Goal: Information Seeking & Learning: Learn about a topic

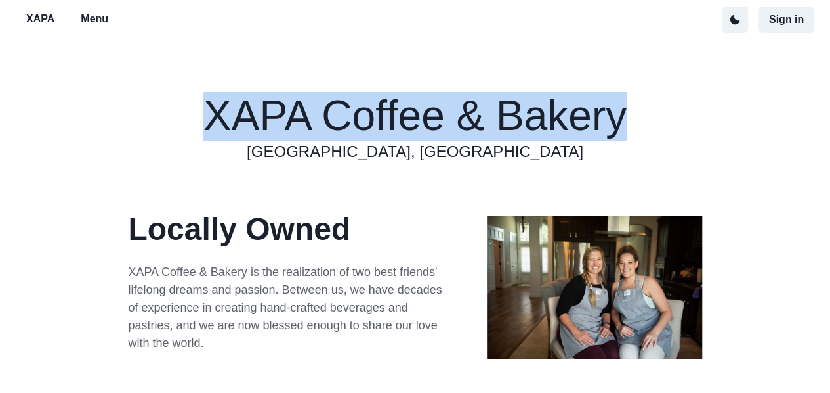
drag, startPoint x: 218, startPoint y: 121, endPoint x: 625, endPoint y: 121, distance: 407.0
drag, startPoint x: 545, startPoint y: 121, endPoint x: 198, endPoint y: 118, distance: 347.3
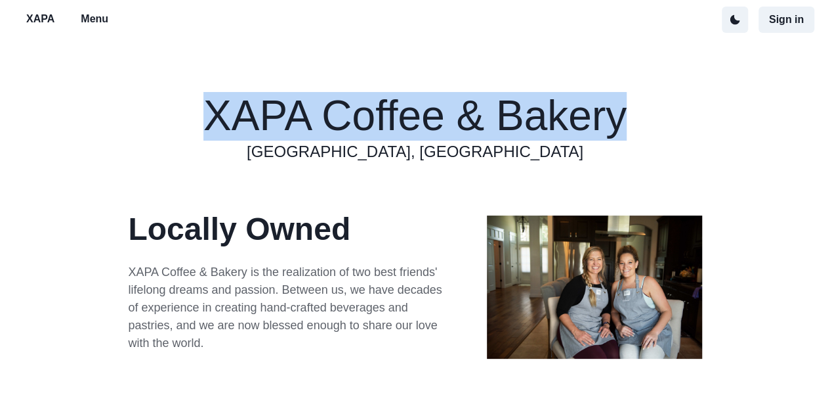
click at [214, 116] on h1 "XAPA Coffee & Bakery" at bounding box center [415, 116] width 423 height 49
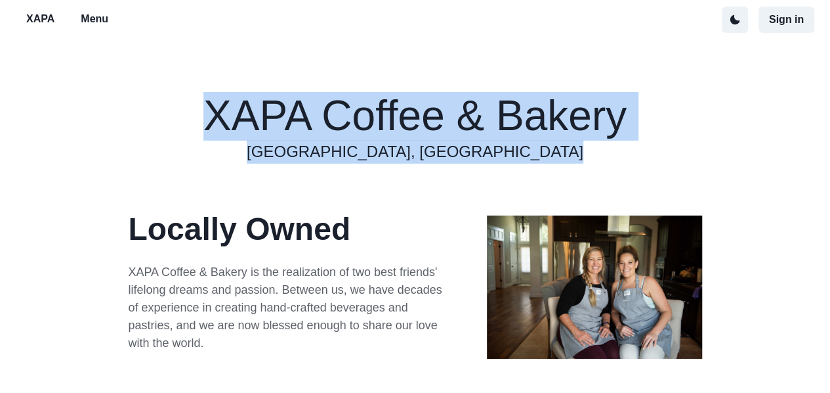
drag, startPoint x: 213, startPoint y: 116, endPoint x: 461, endPoint y: 152, distance: 250.8
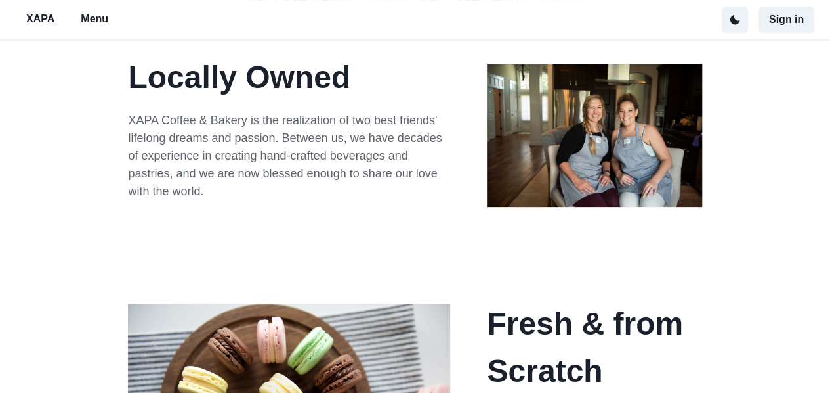
scroll to position [131, 0]
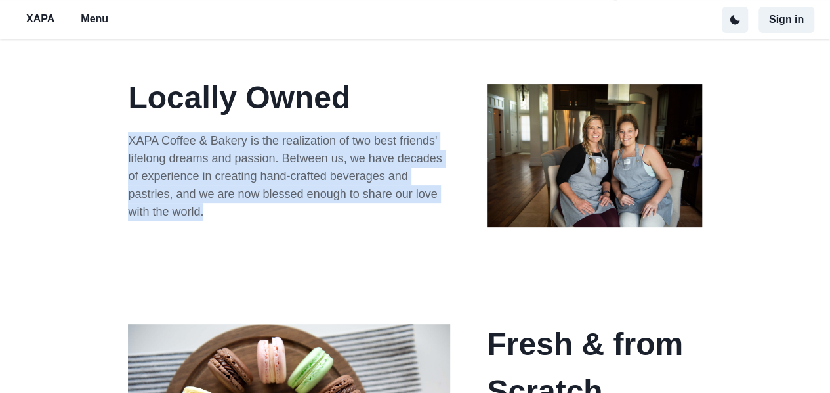
drag, startPoint x: 130, startPoint y: 140, endPoint x: 400, endPoint y: 218, distance: 280.7
click at [400, 218] on p "XAPA Coffee & Bakery is the realization of two best friends' lifelong dreams an…" at bounding box center [289, 176] width 322 height 89
copy p "XAPA Coffee & Bakery is the realization of two best friends' lifelong dreams an…"
